Goal: Task Accomplishment & Management: Use online tool/utility

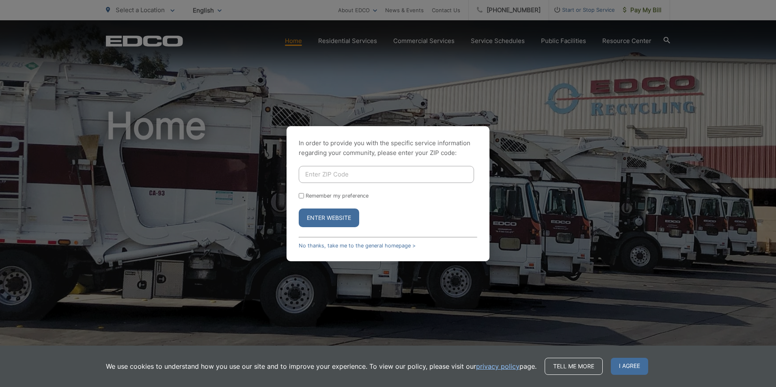
click at [644, 10] on div "In order to provide you with the specific service information regarding your co…" at bounding box center [388, 193] width 776 height 387
click at [640, 10] on div "In order to provide you with the specific service information regarding your co…" at bounding box center [388, 193] width 776 height 387
click at [352, 178] on input "Enter ZIP Code" at bounding box center [386, 174] width 175 height 17
type input "92040"
drag, startPoint x: 332, startPoint y: 217, endPoint x: 335, endPoint y: 225, distance: 8.0
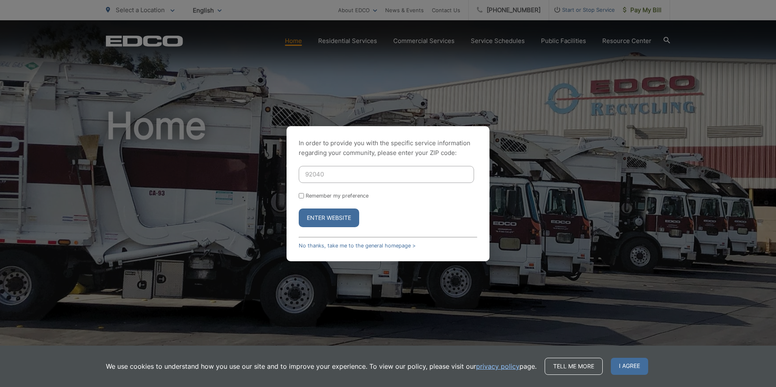
click at [333, 224] on button "Enter Website" at bounding box center [329, 218] width 60 height 19
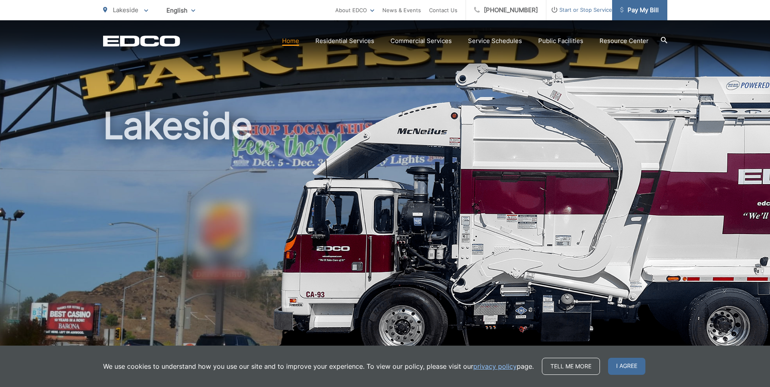
click at [633, 8] on span "Pay My Bill" at bounding box center [639, 10] width 39 height 10
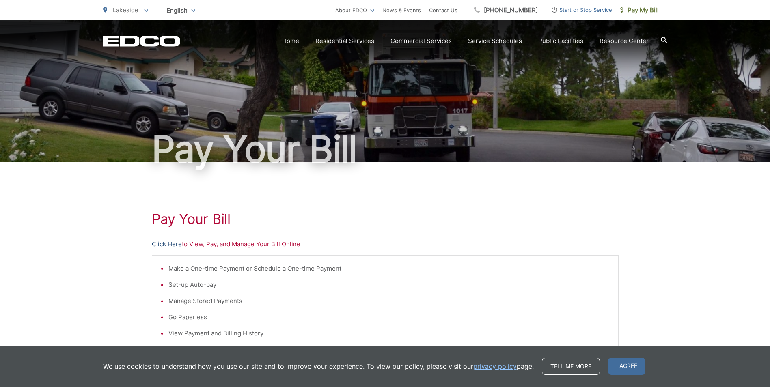
click at [158, 244] on link "Click Here" at bounding box center [167, 245] width 30 height 10
